Goal: Use online tool/utility: Use online tool/utility

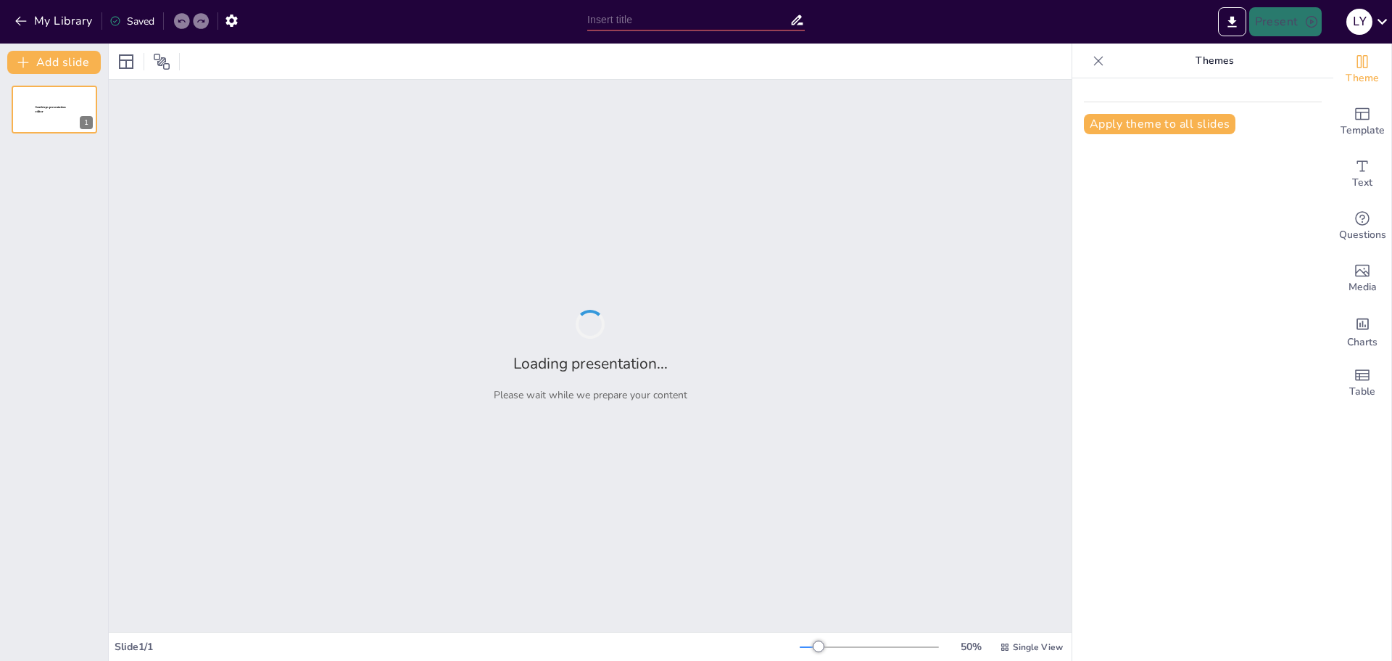
type input "UML基础介绍：类、接口与抽象类解析"
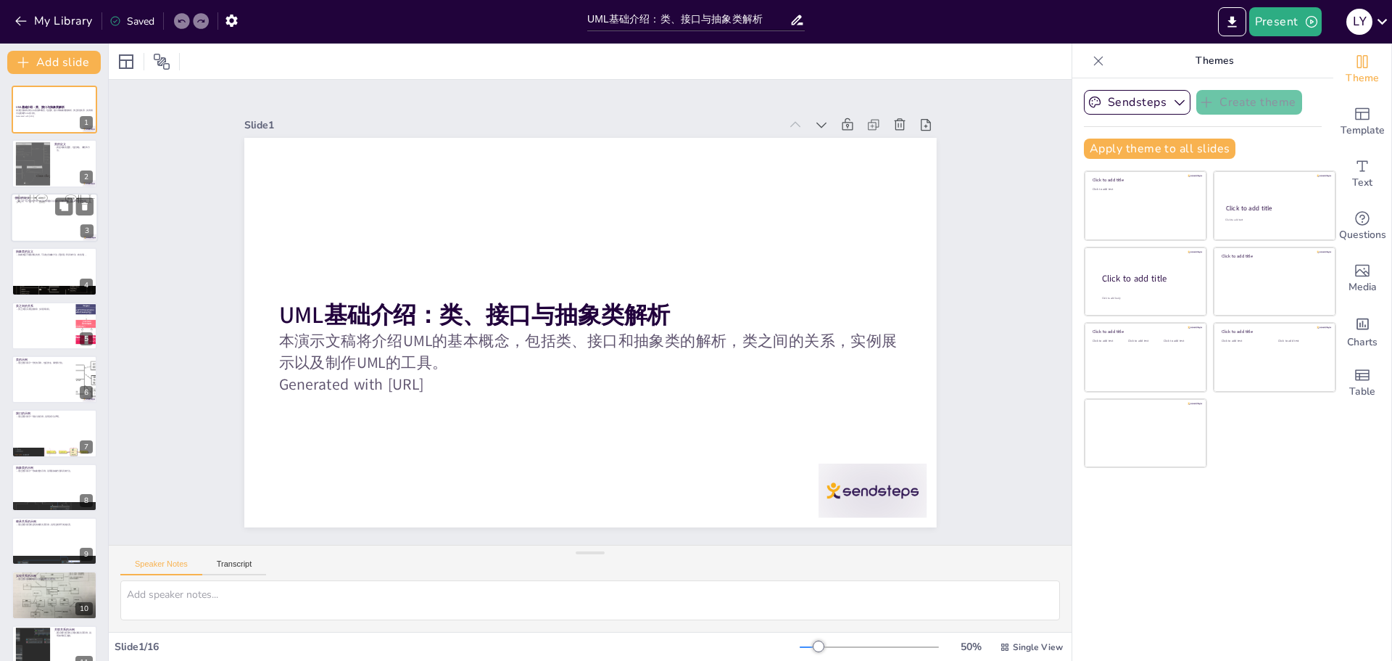
click at [49, 215] on div at bounding box center [54, 217] width 87 height 49
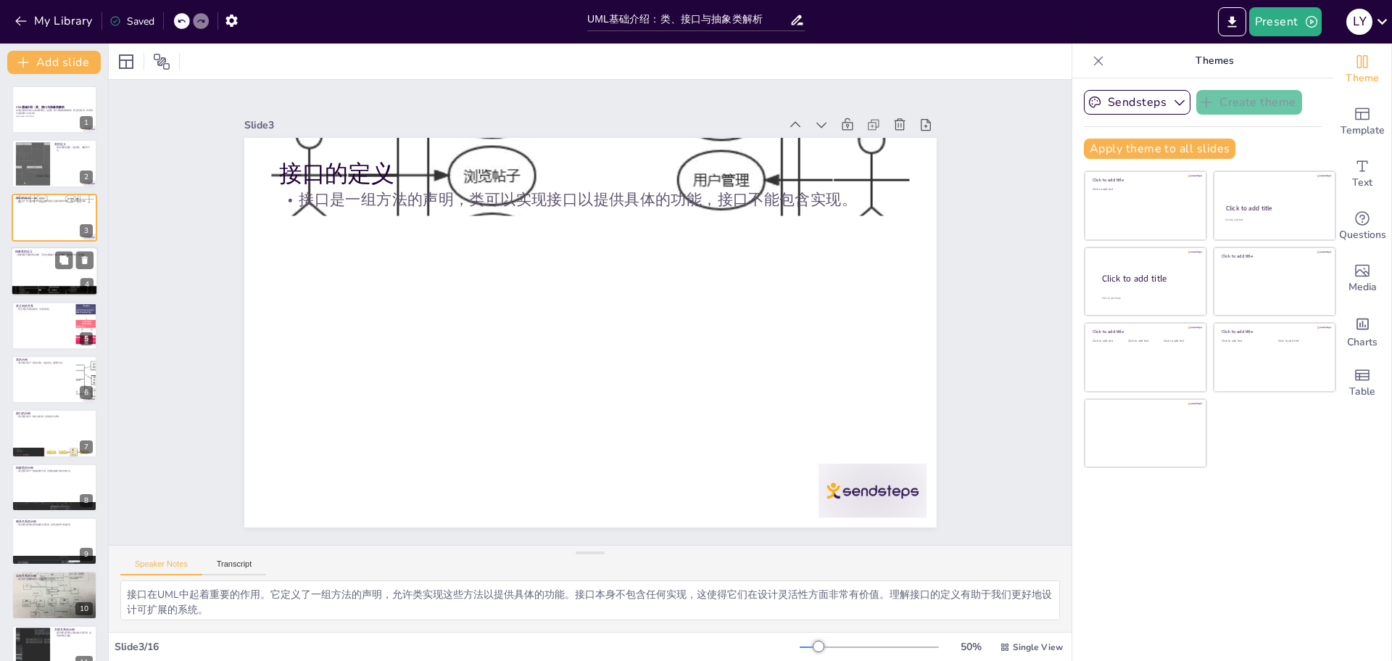
click at [48, 263] on div at bounding box center [54, 271] width 87 height 49
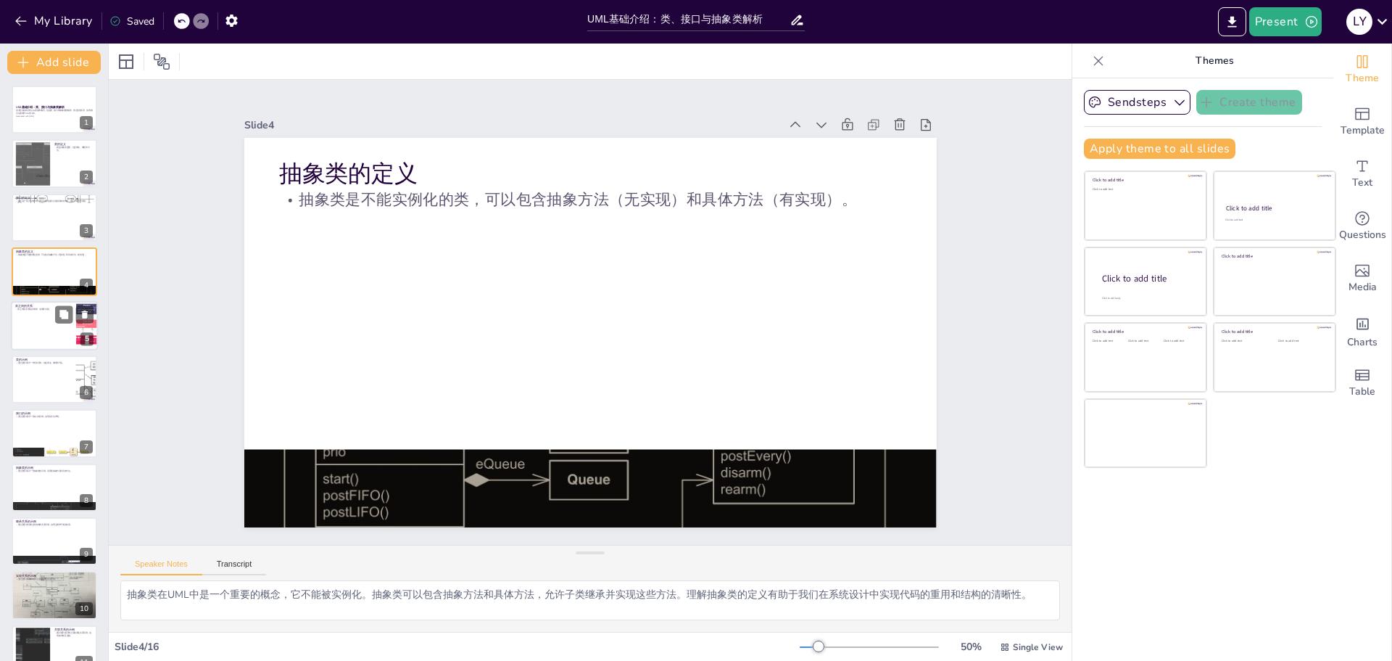
click at [54, 328] on div at bounding box center [54, 325] width 87 height 49
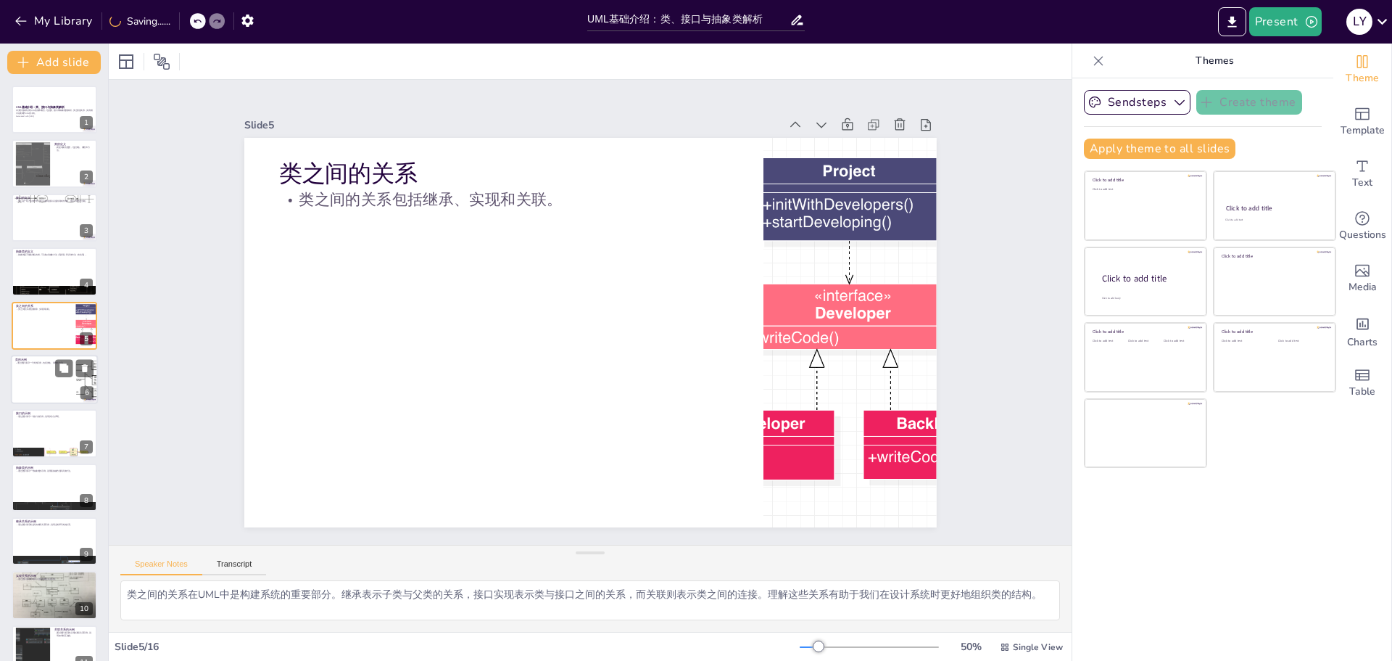
click at [52, 389] on div at bounding box center [54, 379] width 87 height 49
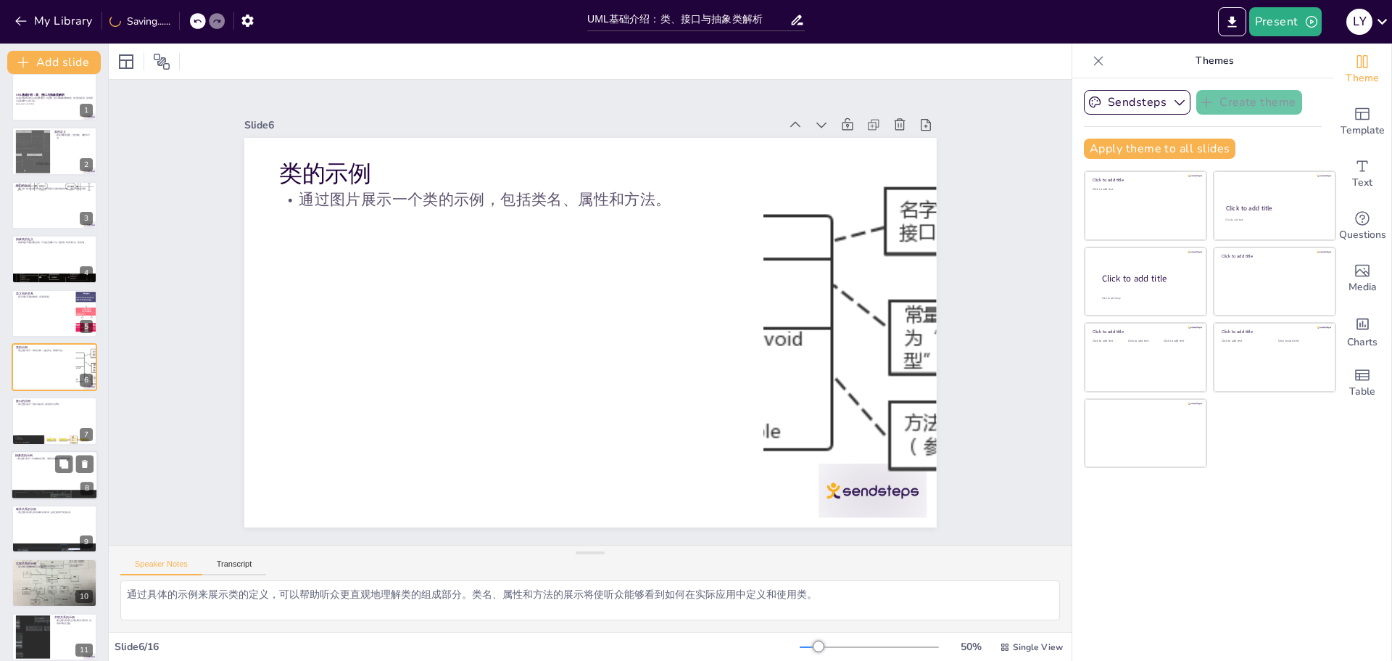
click at [38, 492] on div at bounding box center [54, 493] width 87 height 141
type textarea "抽象类的示例将帮助听众理解如何定义抽象方法与具体方法。通过具体的示例，听众将能够看到抽象类在实际应用中的使用方式及其优势。"
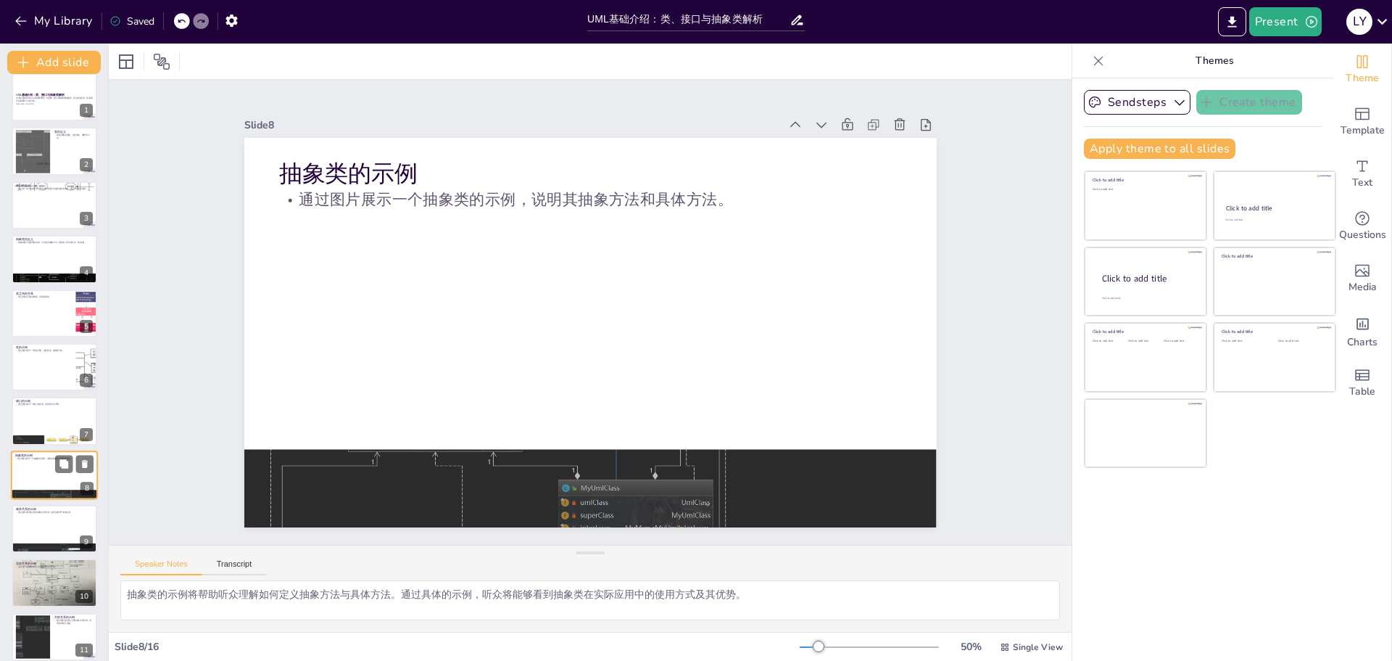
scroll to position [120, 0]
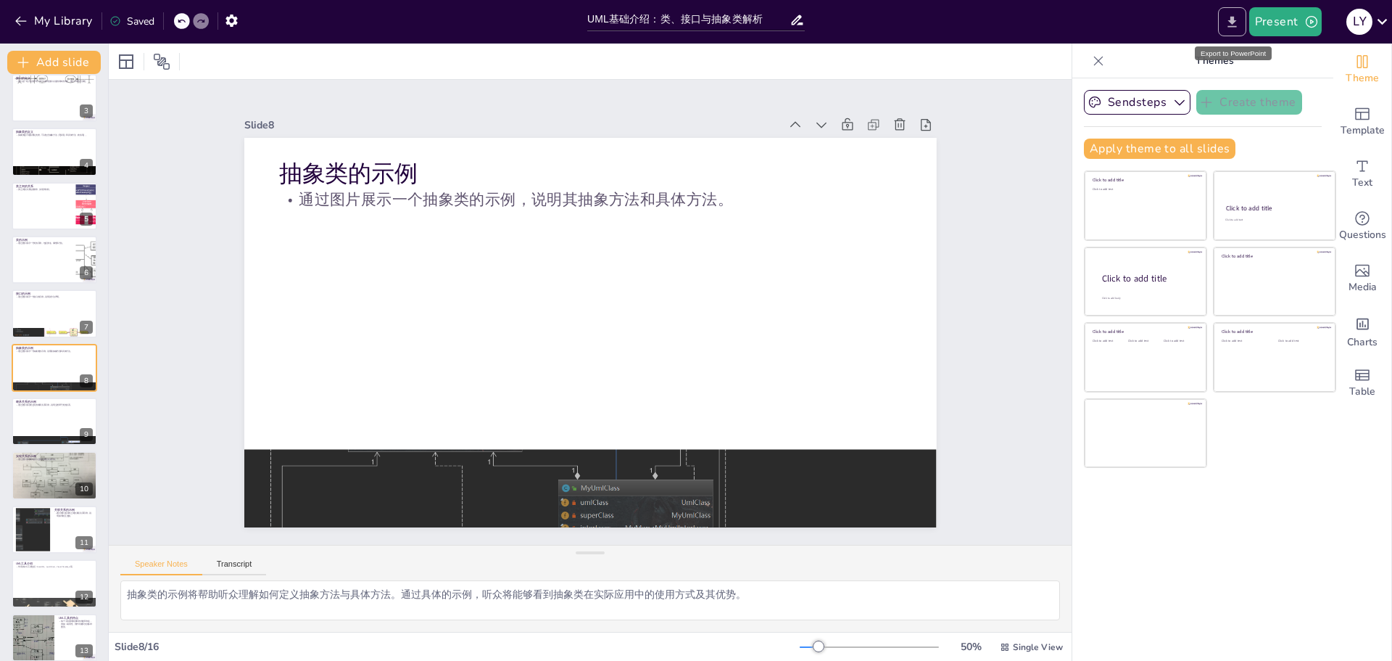
click at [1228, 21] on icon "Export to PowerPoint" at bounding box center [1232, 22] width 15 height 15
